Goal: Information Seeking & Learning: Learn about a topic

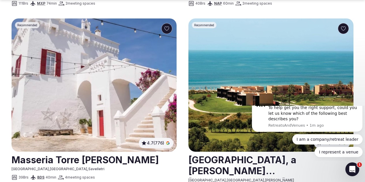
scroll to position [659, 0]
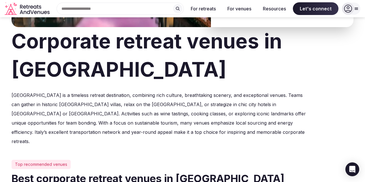
scroll to position [131, 0]
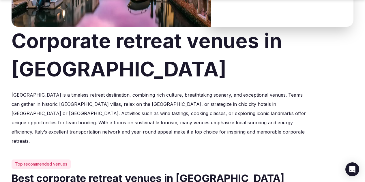
click at [110, 116] on p "[GEOGRAPHIC_DATA] is a timeless retreat destination, combining rich culture, br…" at bounding box center [160, 117] width 296 height 55
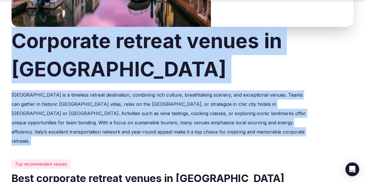
drag, startPoint x: 110, startPoint y: 116, endPoint x: 72, endPoint y: 49, distance: 77.2
click at [72, 49] on div "Corporate retreat venues in [GEOGRAPHIC_DATA] [GEOGRAPHIC_DATA] is a timeless r…" at bounding box center [183, 86] width 342 height 119
click at [72, 49] on h1 "Corporate retreat venues in [GEOGRAPHIC_DATA]" at bounding box center [183, 55] width 342 height 57
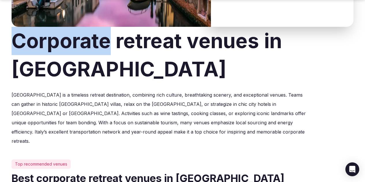
click at [72, 49] on h1 "Corporate retreat venues in [GEOGRAPHIC_DATA]" at bounding box center [183, 55] width 342 height 57
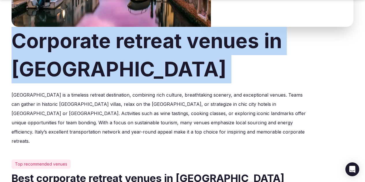
click at [72, 49] on h1 "Corporate retreat venues in [GEOGRAPHIC_DATA]" at bounding box center [183, 55] width 342 height 57
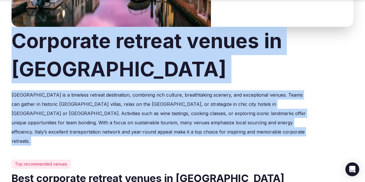
drag, startPoint x: 72, startPoint y: 49, endPoint x: 132, endPoint y: 101, distance: 79.2
click at [132, 101] on div "Corporate retreat venues in [GEOGRAPHIC_DATA] [GEOGRAPHIC_DATA] is a timeless r…" at bounding box center [183, 86] width 342 height 119
click at [132, 101] on p "[GEOGRAPHIC_DATA] is a timeless retreat destination, combining rich culture, br…" at bounding box center [160, 117] width 296 height 55
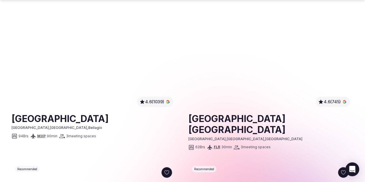
scroll to position [1078, 0]
